Goal: Navigation & Orientation: Find specific page/section

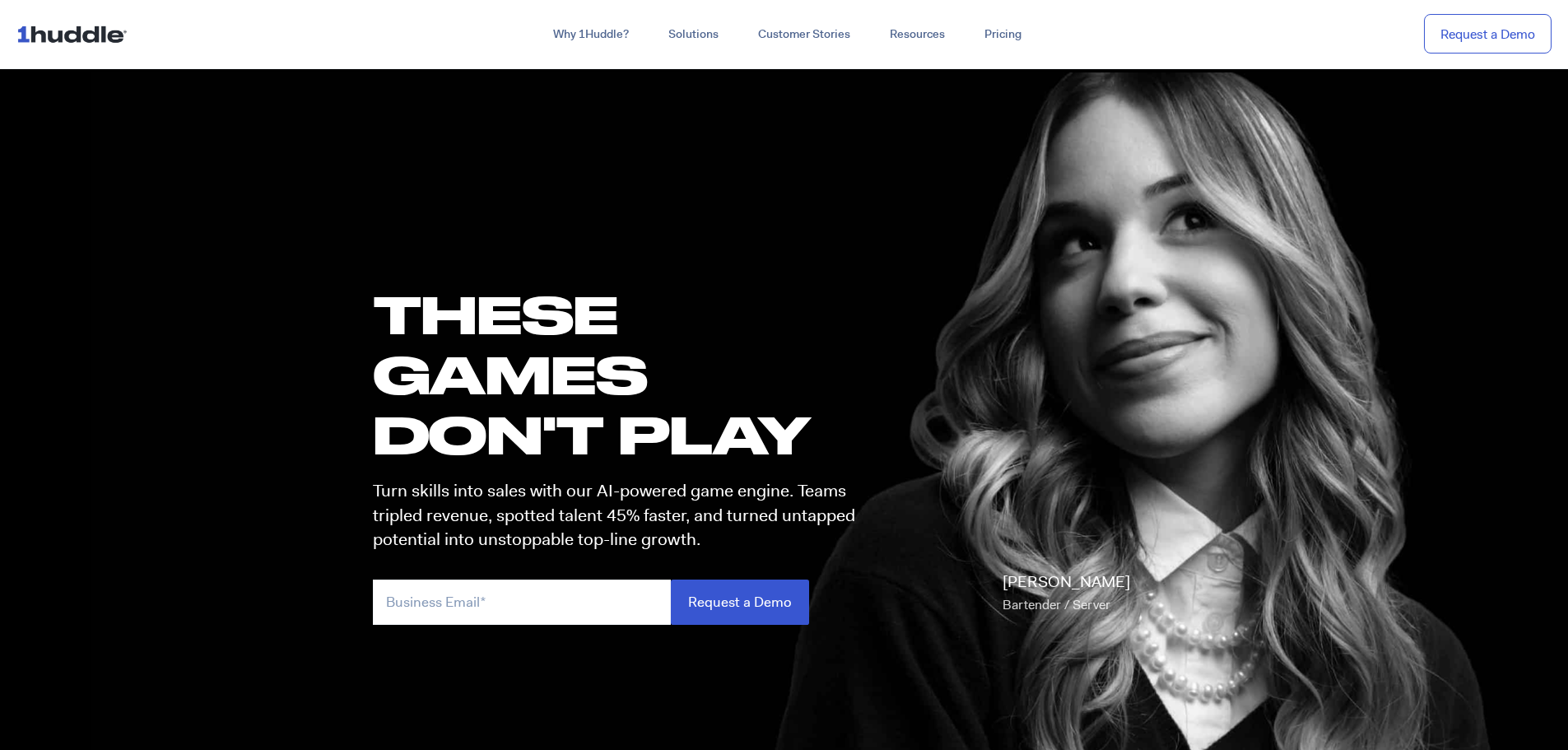
click at [78, 41] on img at bounding box center [75, 33] width 118 height 31
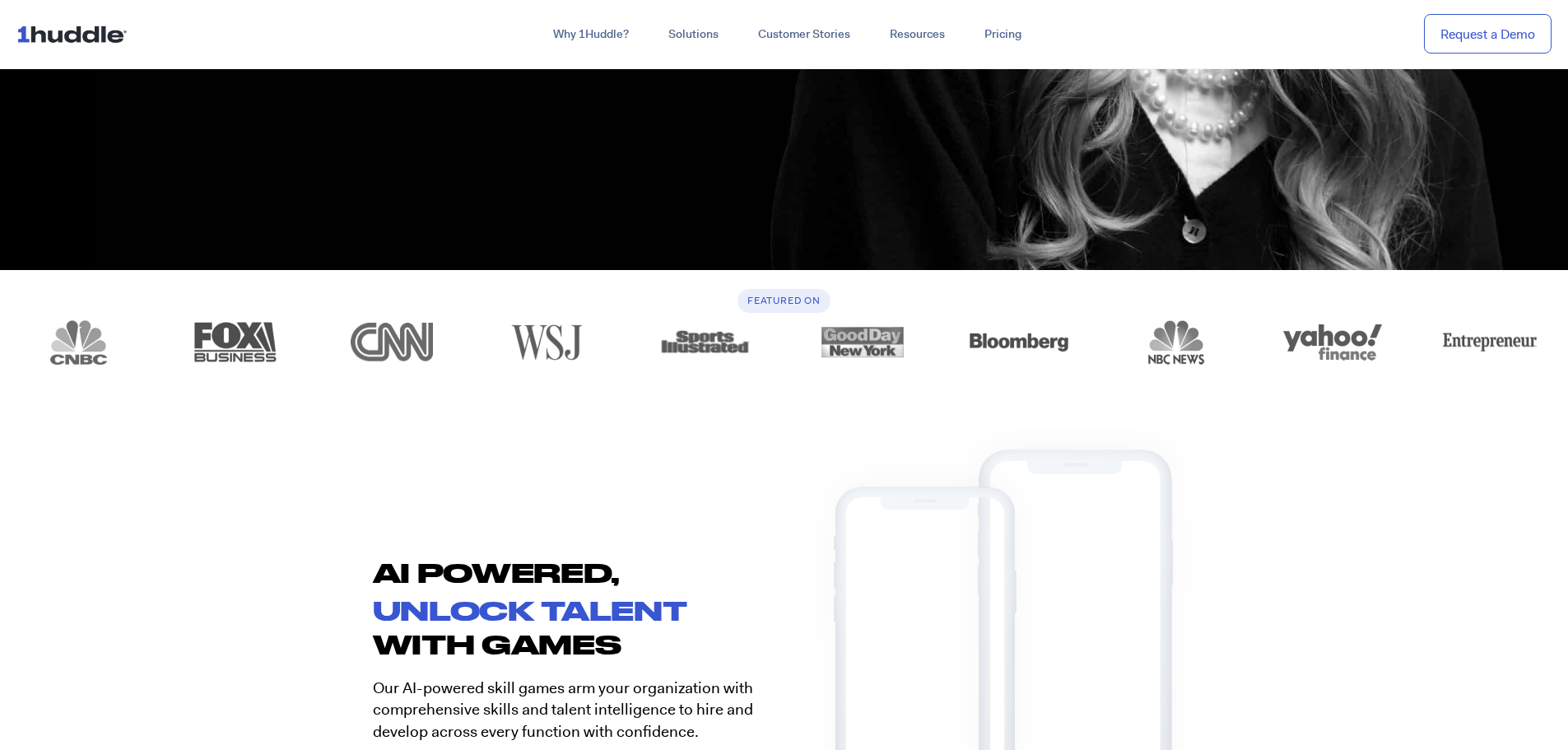
scroll to position [987, 0]
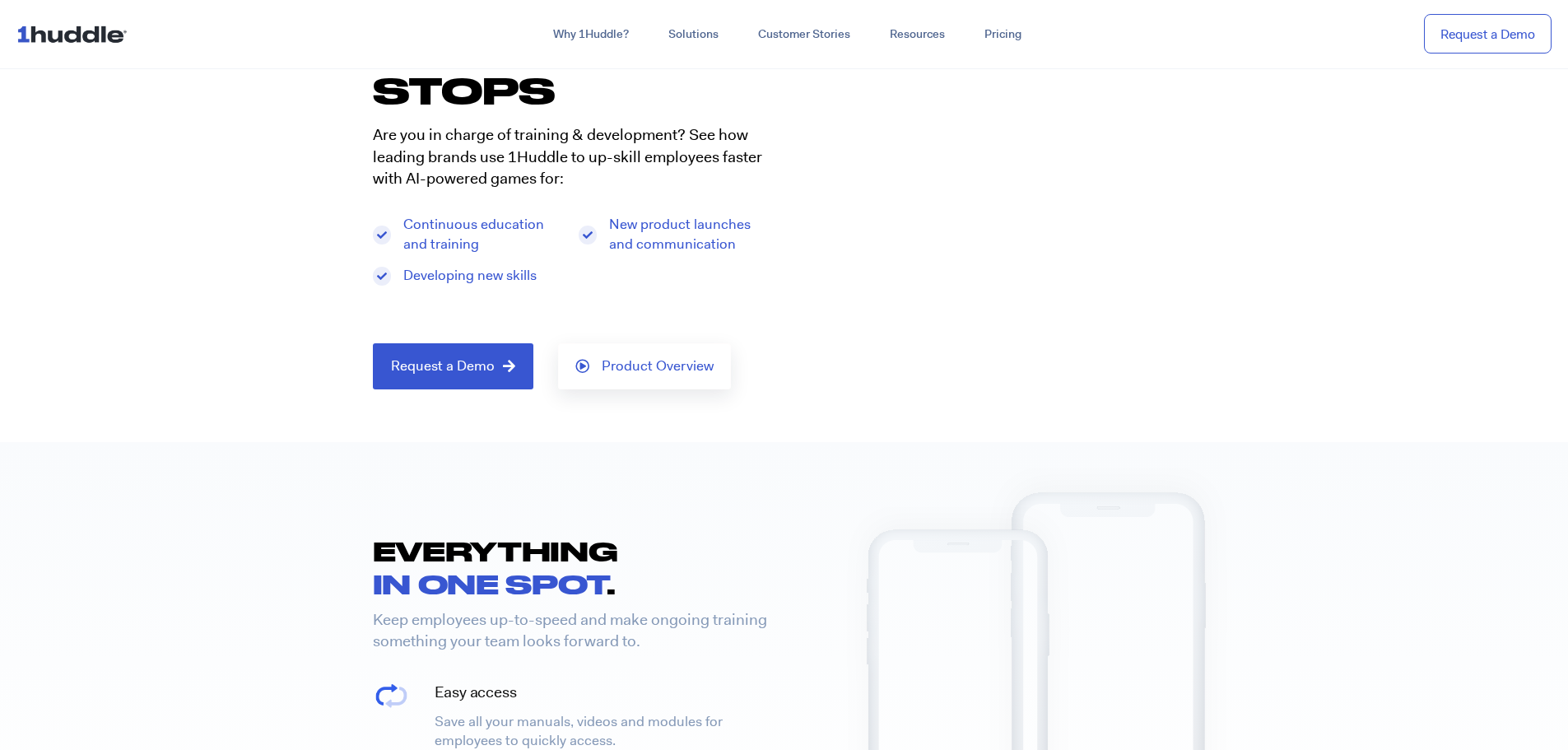
scroll to position [329, 0]
